Goal: Information Seeking & Learning: Learn about a topic

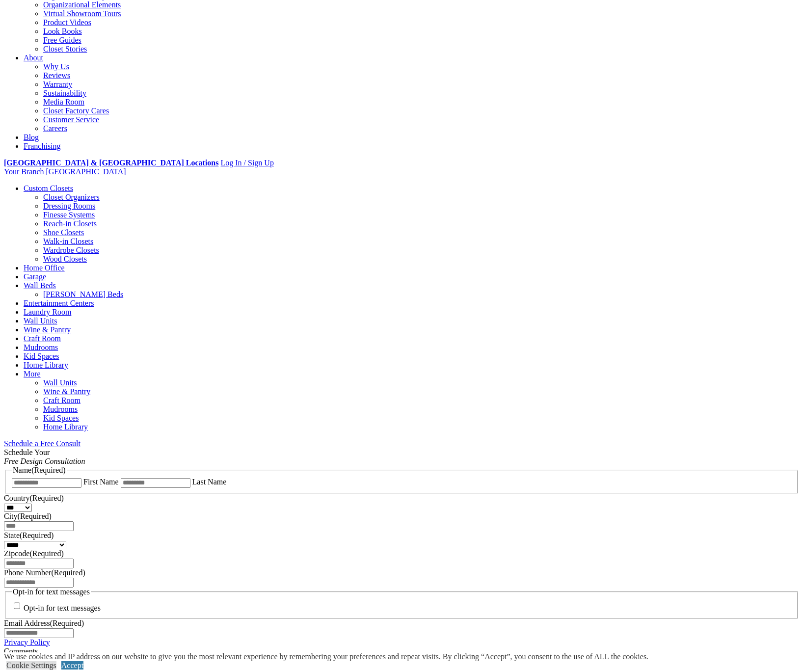
scroll to position [245, 0]
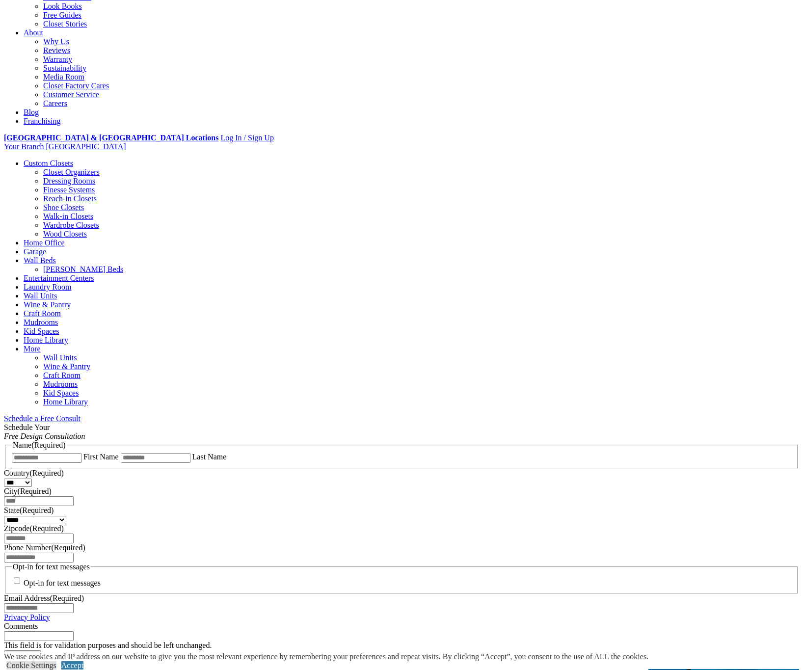
drag, startPoint x: 333, startPoint y: 175, endPoint x: 431, endPoint y: 269, distance: 136.0
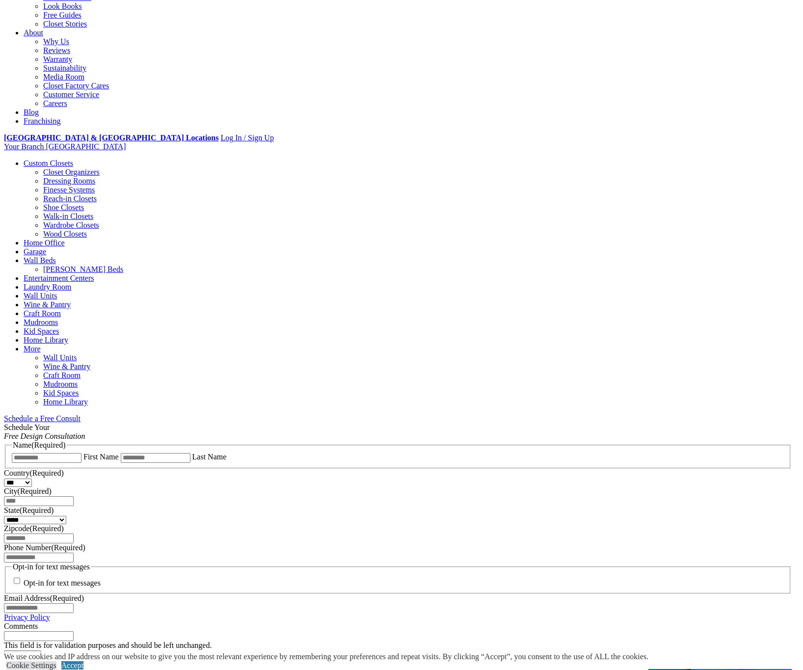
click at [80, 414] on span "Schedule a Free Consult (opens a dropdown menu)" at bounding box center [80, 418] width 0 height 8
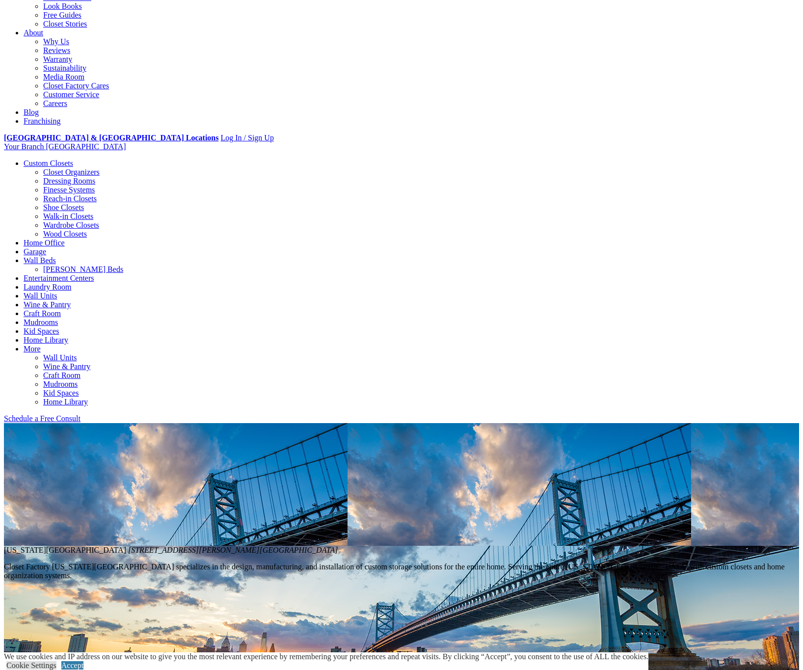
scroll to position [0, 0]
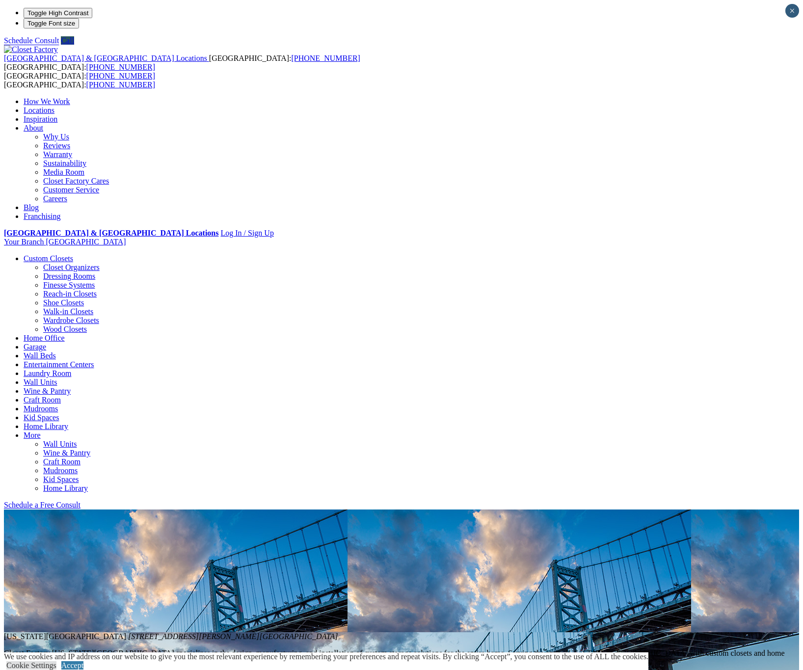
click at [65, 316] on link "Wardrobe Closets" at bounding box center [71, 320] width 56 height 8
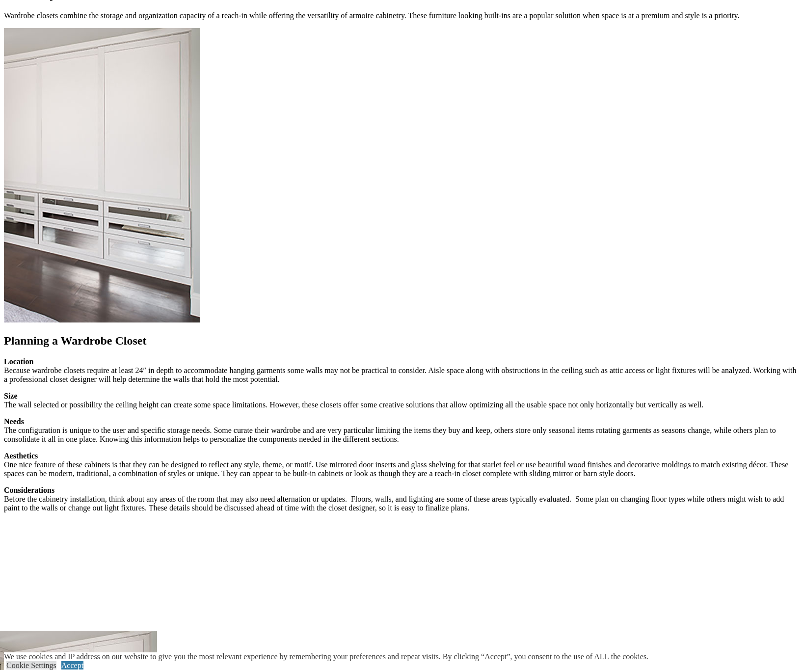
scroll to position [834, 0]
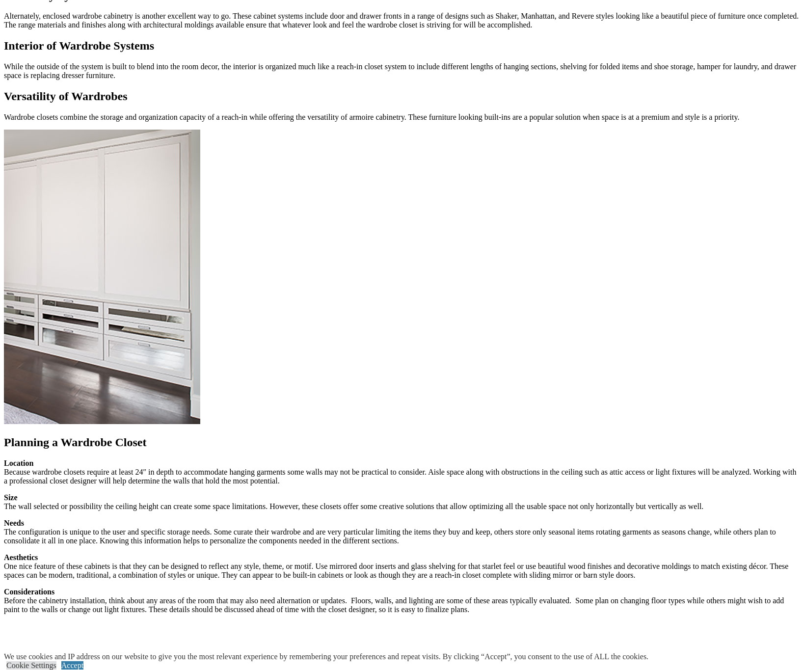
click at [694, 209] on section "Planning a Wardrobe Closet Location Because wardrobe closets require at least 2…" at bounding box center [401, 431] width 795 height 603
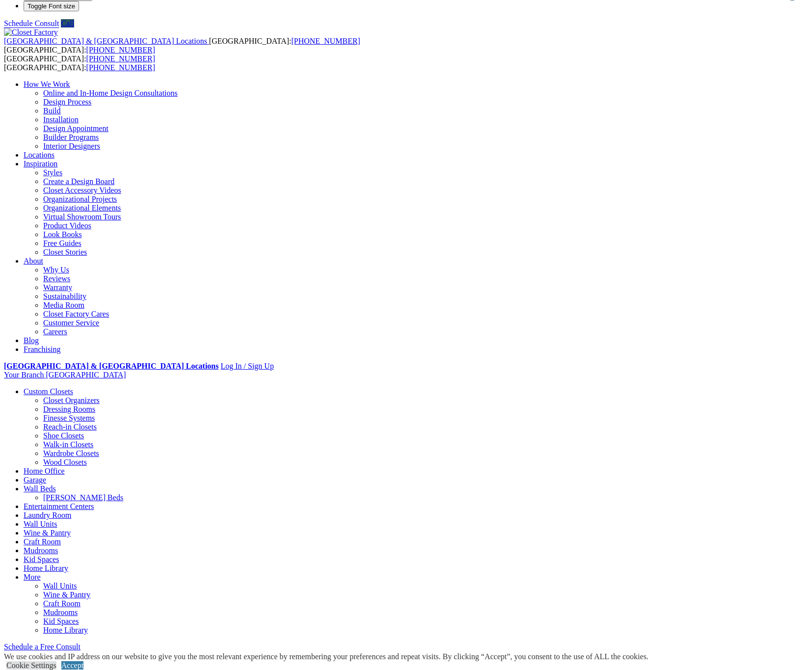
scroll to position [0, 0]
